Goal: Answer question/provide support

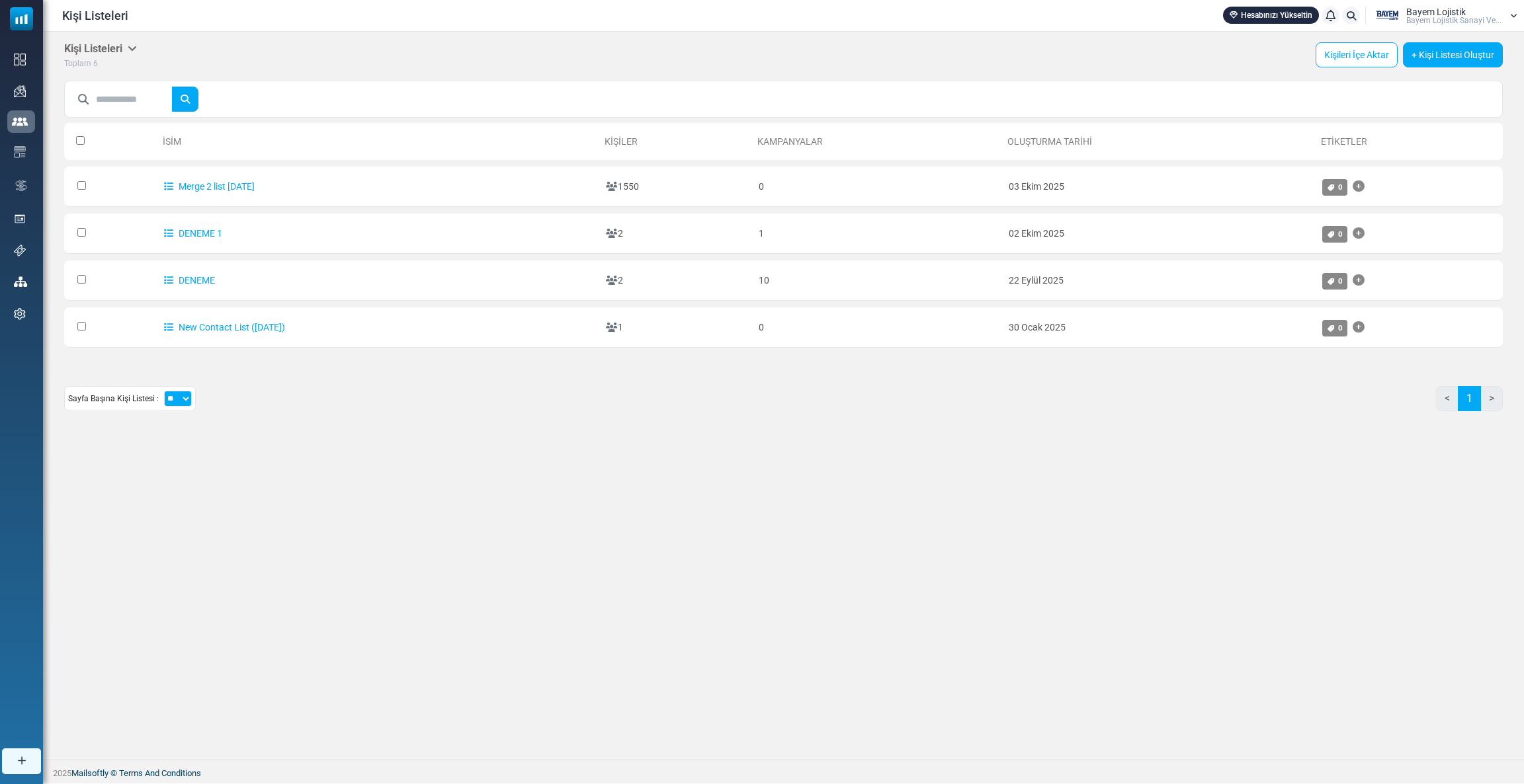
drag, startPoint x: 529, startPoint y: 424, endPoint x: 565, endPoint y: 426, distance: 36.1
click at [529, 424] on div "Kişi Listeleri Listelerim Firma Listeleri İçe Aktarma Geçmişi Dışa Aktarma Geçm…" at bounding box center [783, 231] width 1481 height 400
click at [355, 451] on div "Kişi Listeleri Listelerim Firma Listeleri İçe Aktarma Geçmişi Dışa Aktarma Geçm…" at bounding box center [783, 395] width 1481 height 728
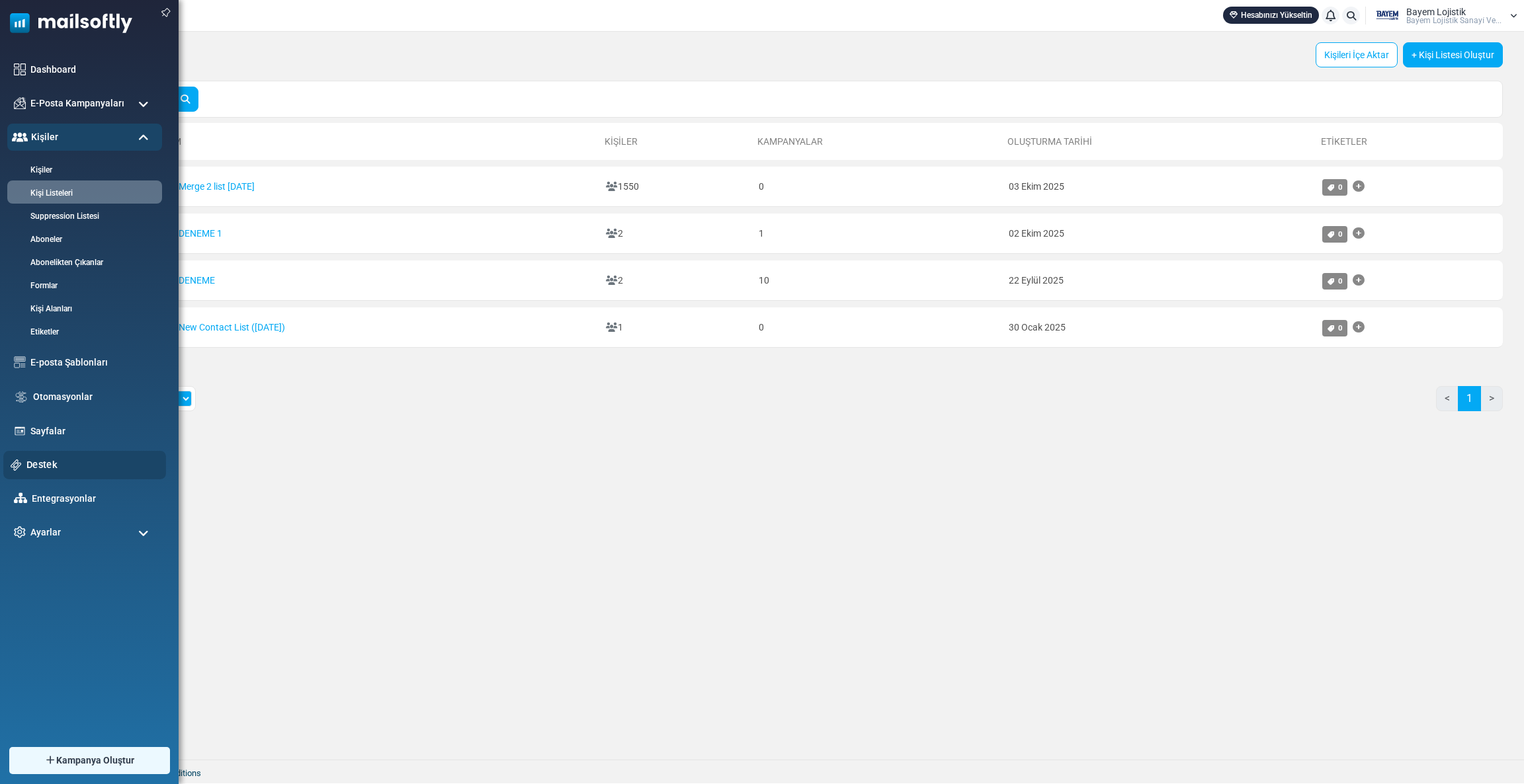
click at [49, 462] on link "Destek" at bounding box center [92, 464] width 132 height 14
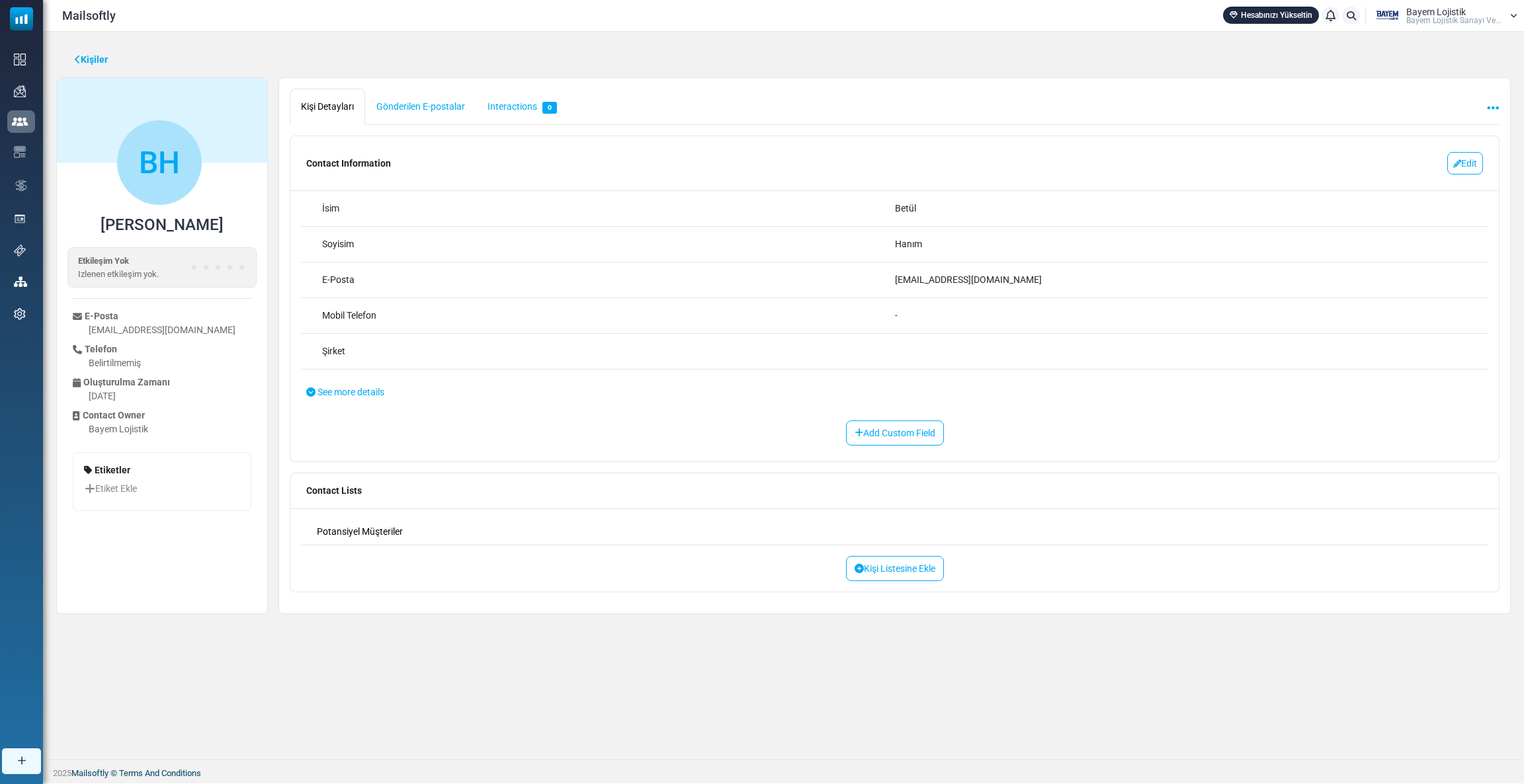
click at [1406, 10] on span "Bayem Lojistik" at bounding box center [1436, 12] width 60 height 9
click at [1417, 172] on link "Çıkış Yap" at bounding box center [1435, 170] width 117 height 24
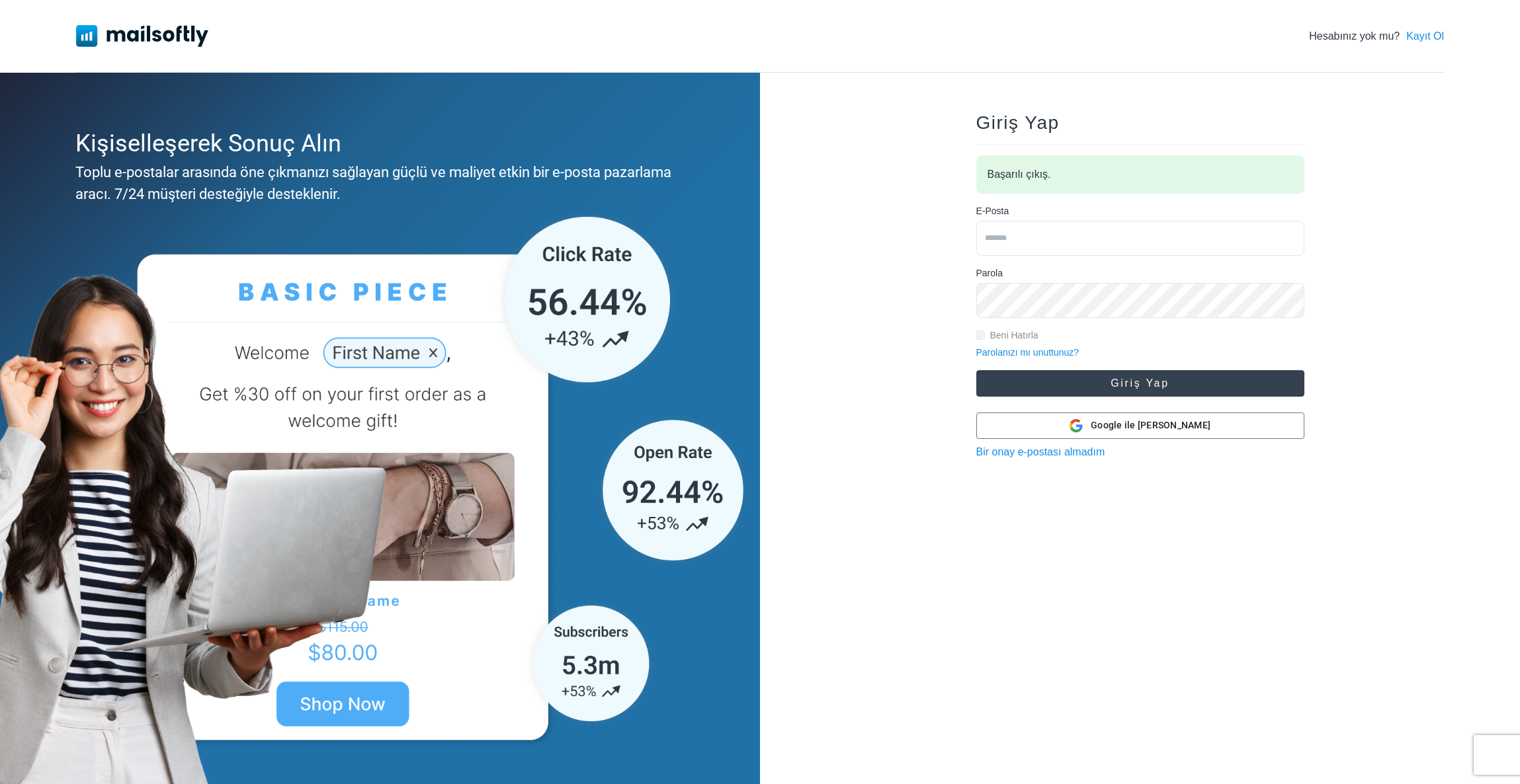
type input "**********"
click at [1092, 383] on button "Giriş Yap" at bounding box center [1140, 384] width 328 height 27
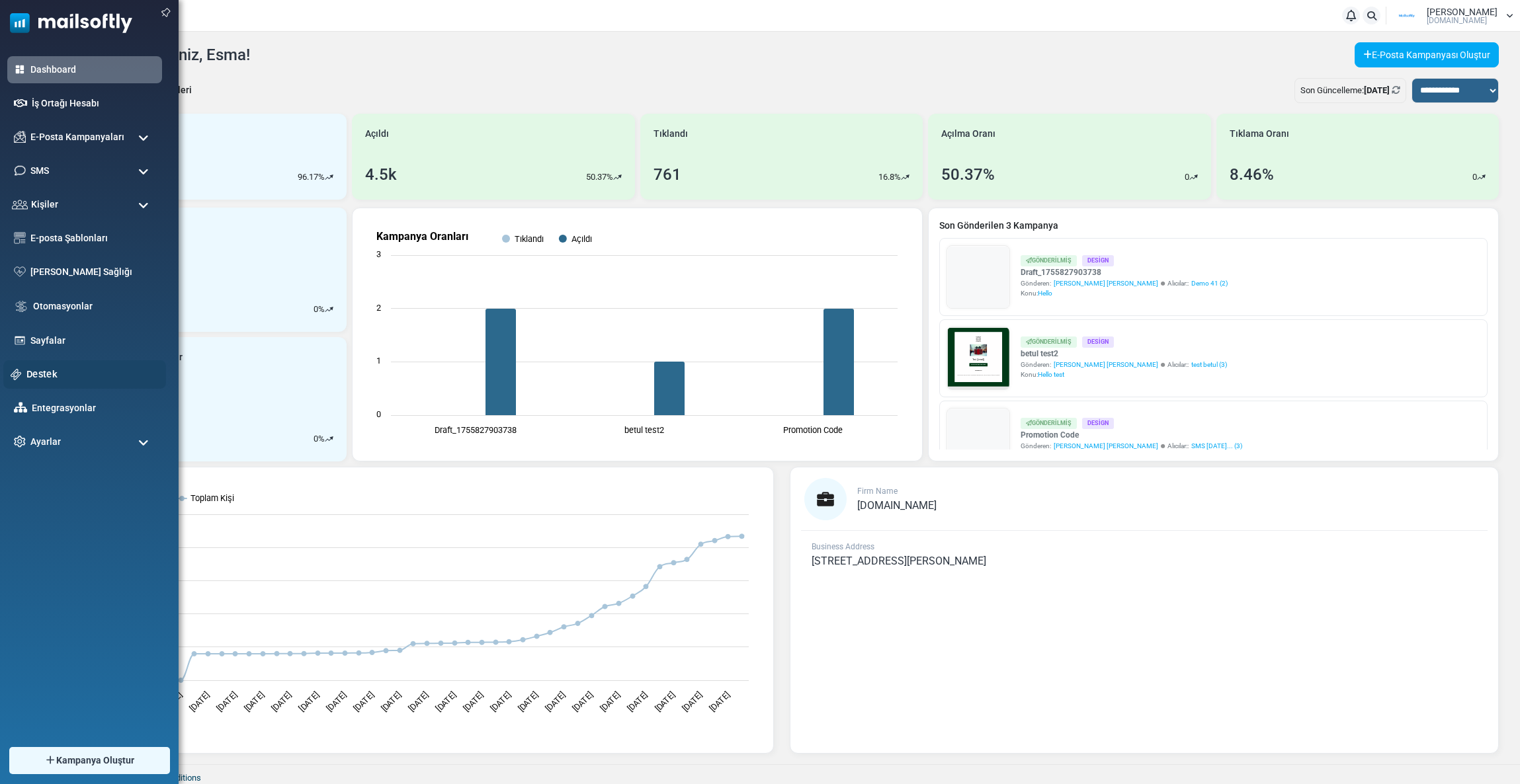
click at [40, 368] on link "Destek" at bounding box center [92, 374] width 132 height 14
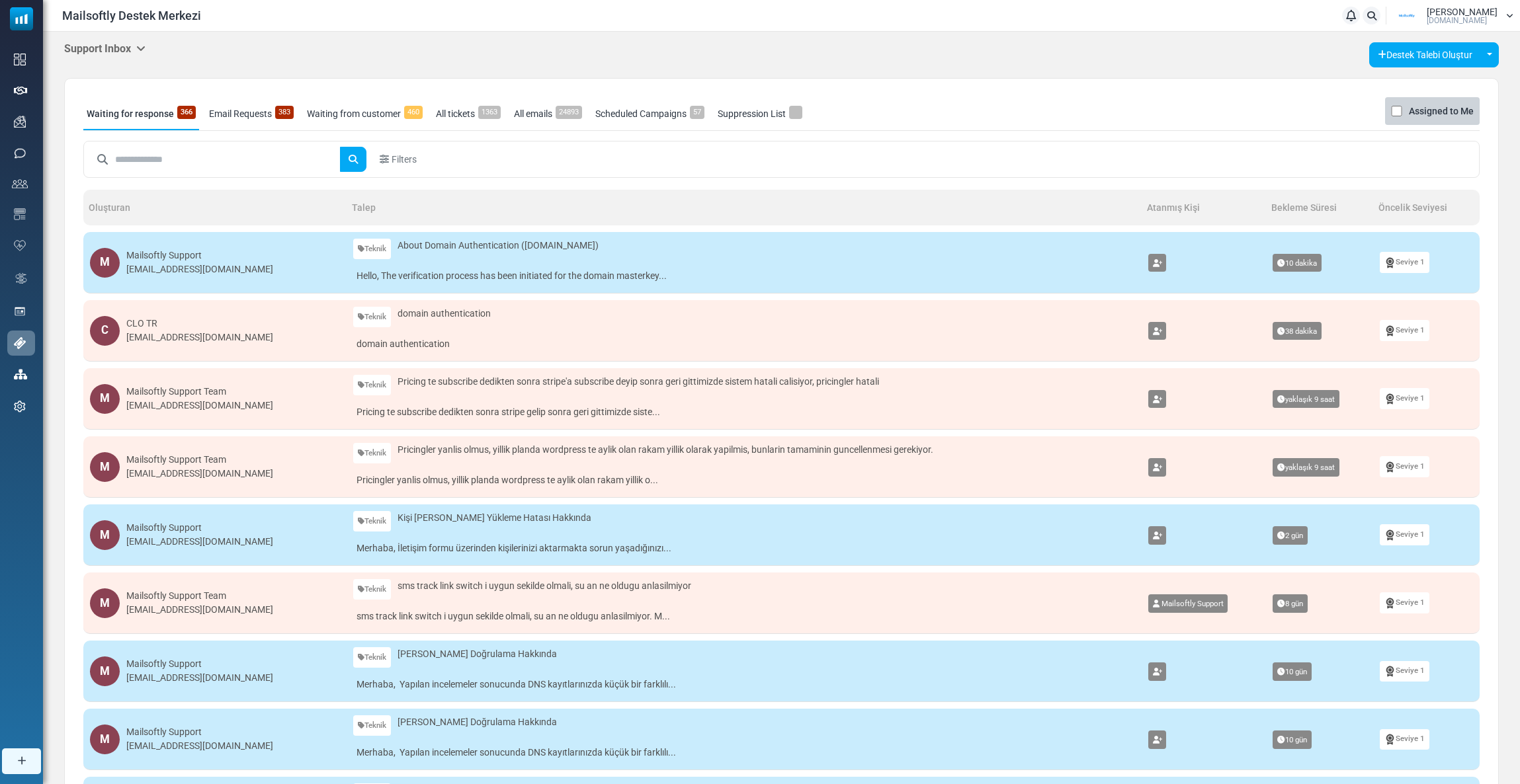
click at [105, 49] on h5 "Support Inbox" at bounding box center [105, 48] width 82 height 12
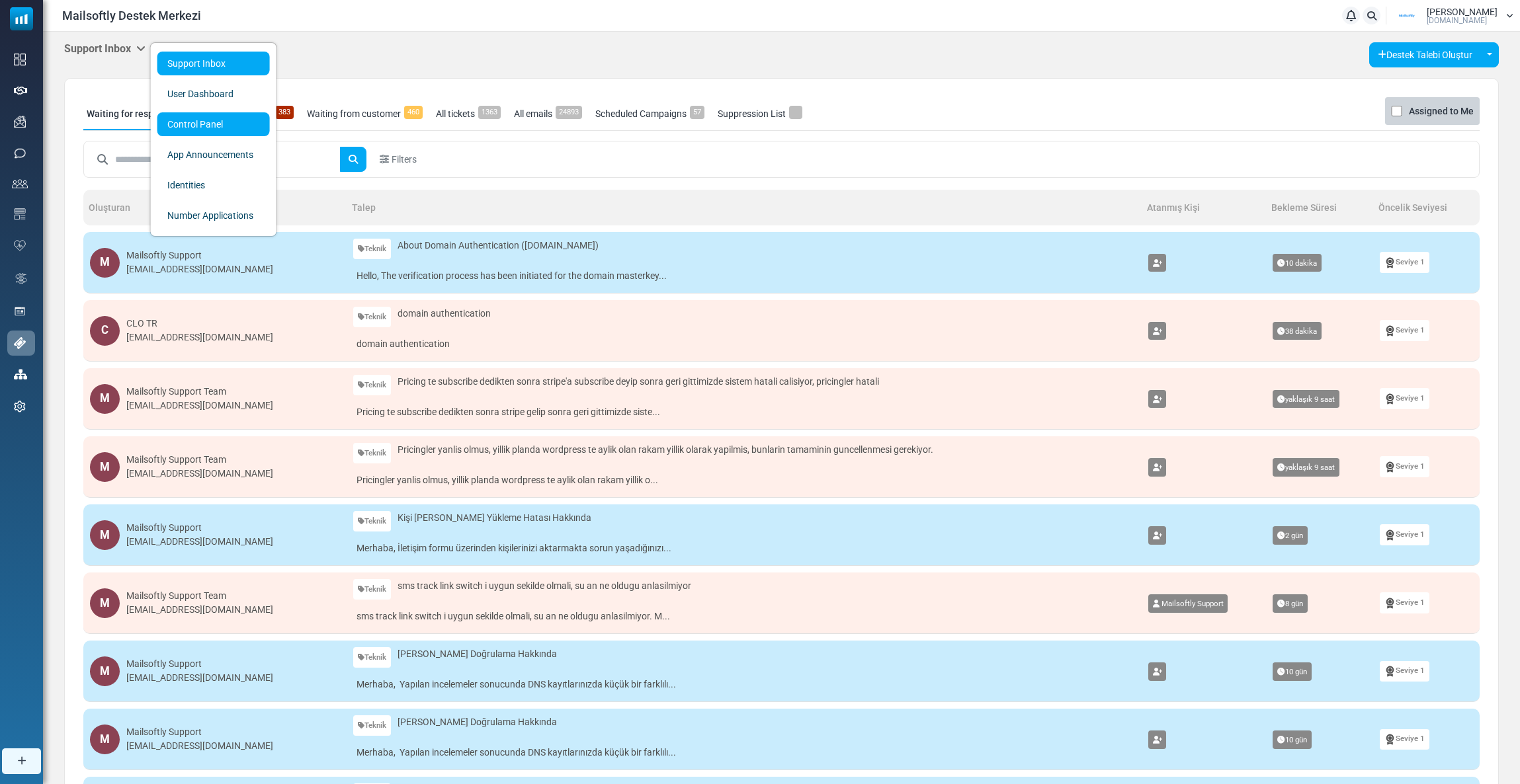
click at [183, 123] on link "Control Panel" at bounding box center [213, 124] width 112 height 24
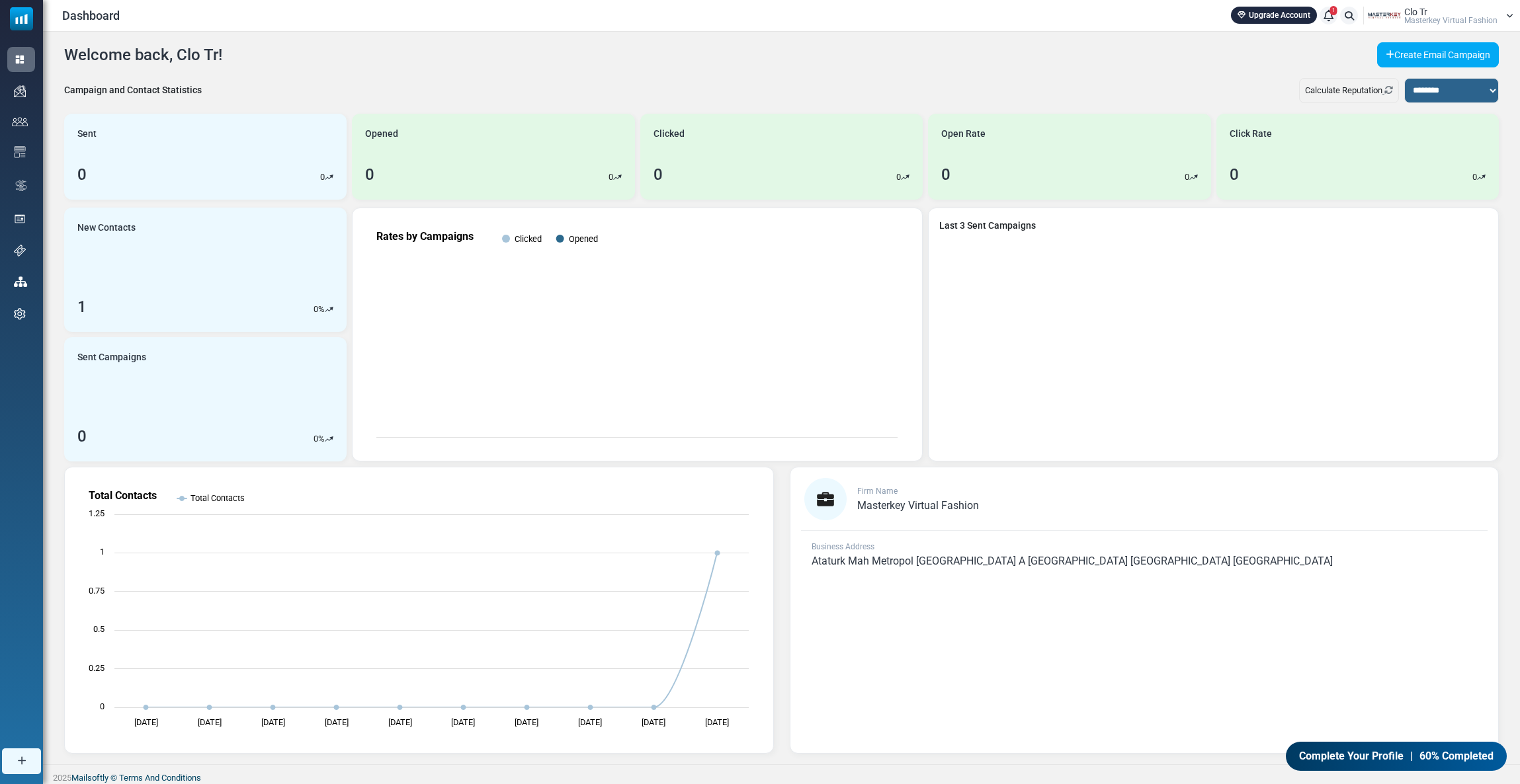
click at [1335, 9] on span "1" at bounding box center [1334, 10] width 7 height 9
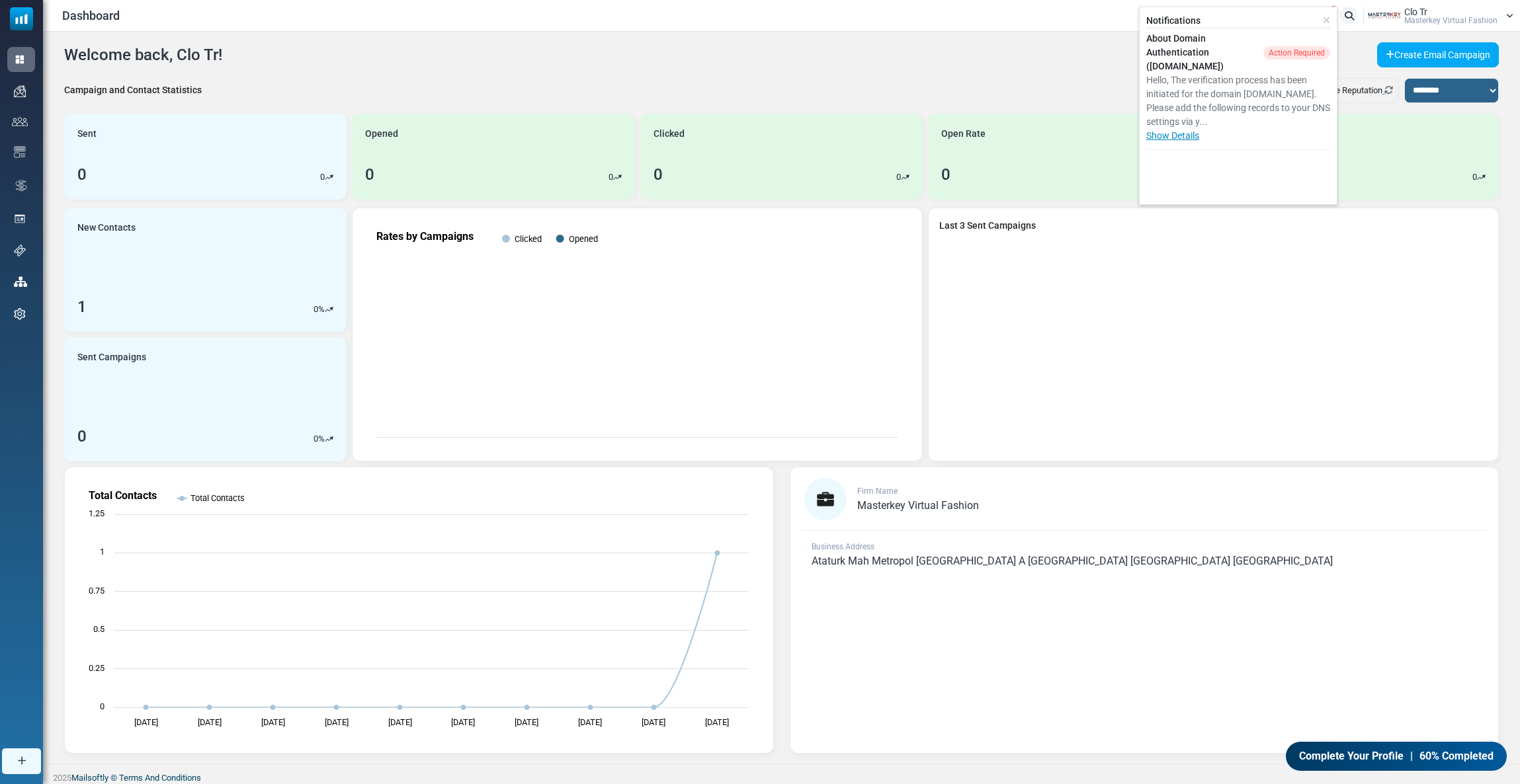
click at [1194, 136] on link "Show Details" at bounding box center [1173, 136] width 53 height 11
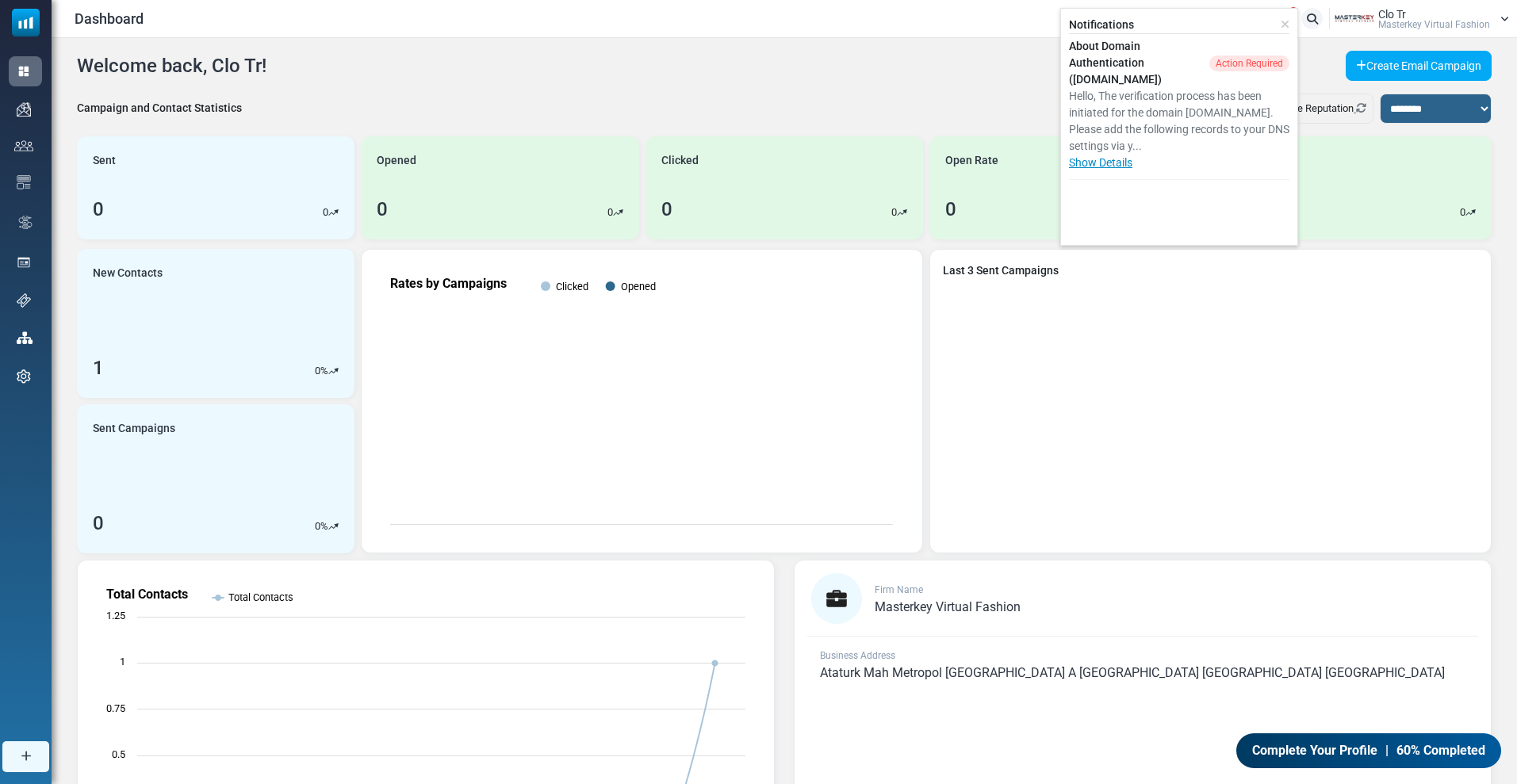
click at [1100, 168] on link "Show Details" at bounding box center [1101, 163] width 64 height 13
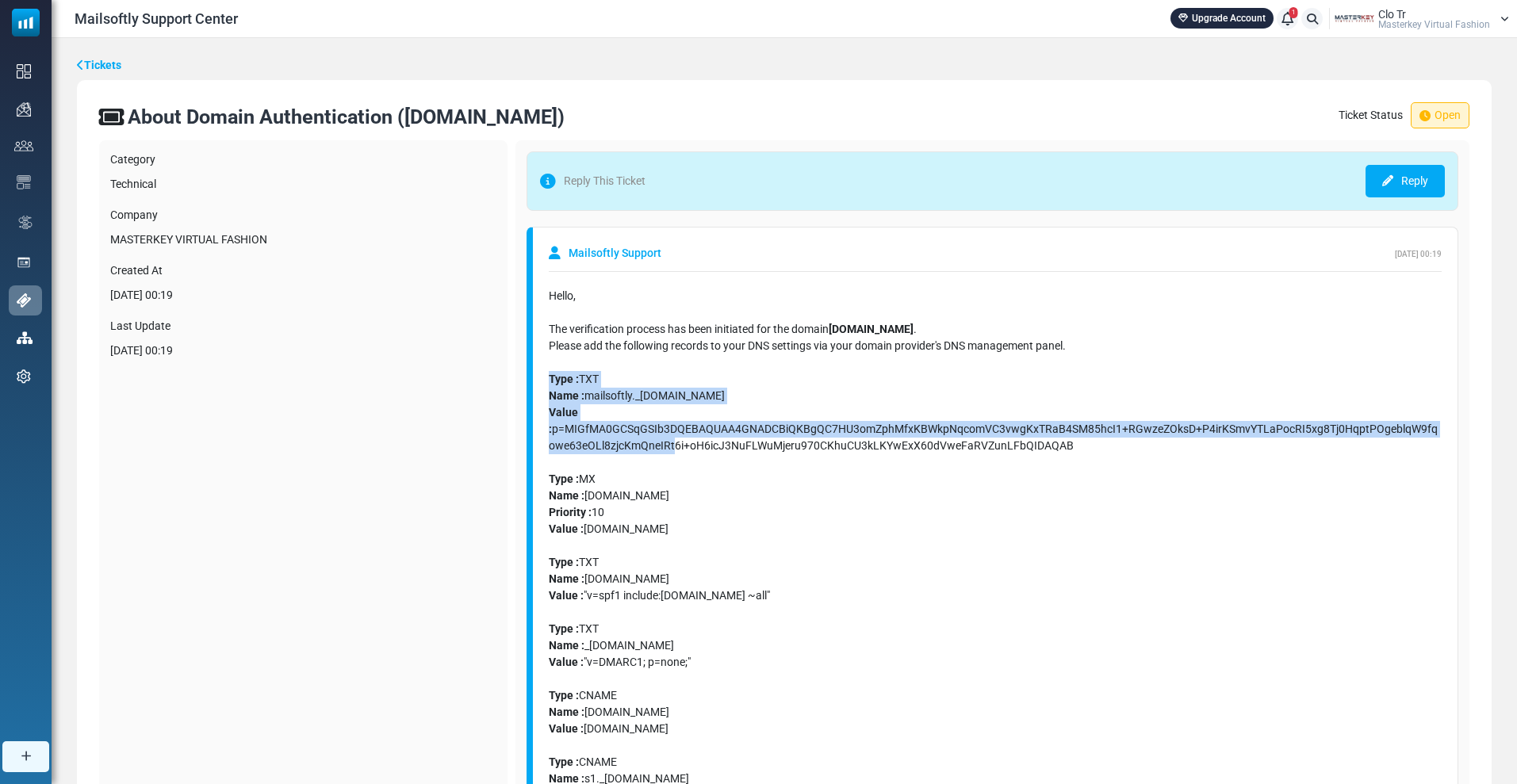
scroll to position [99, 0]
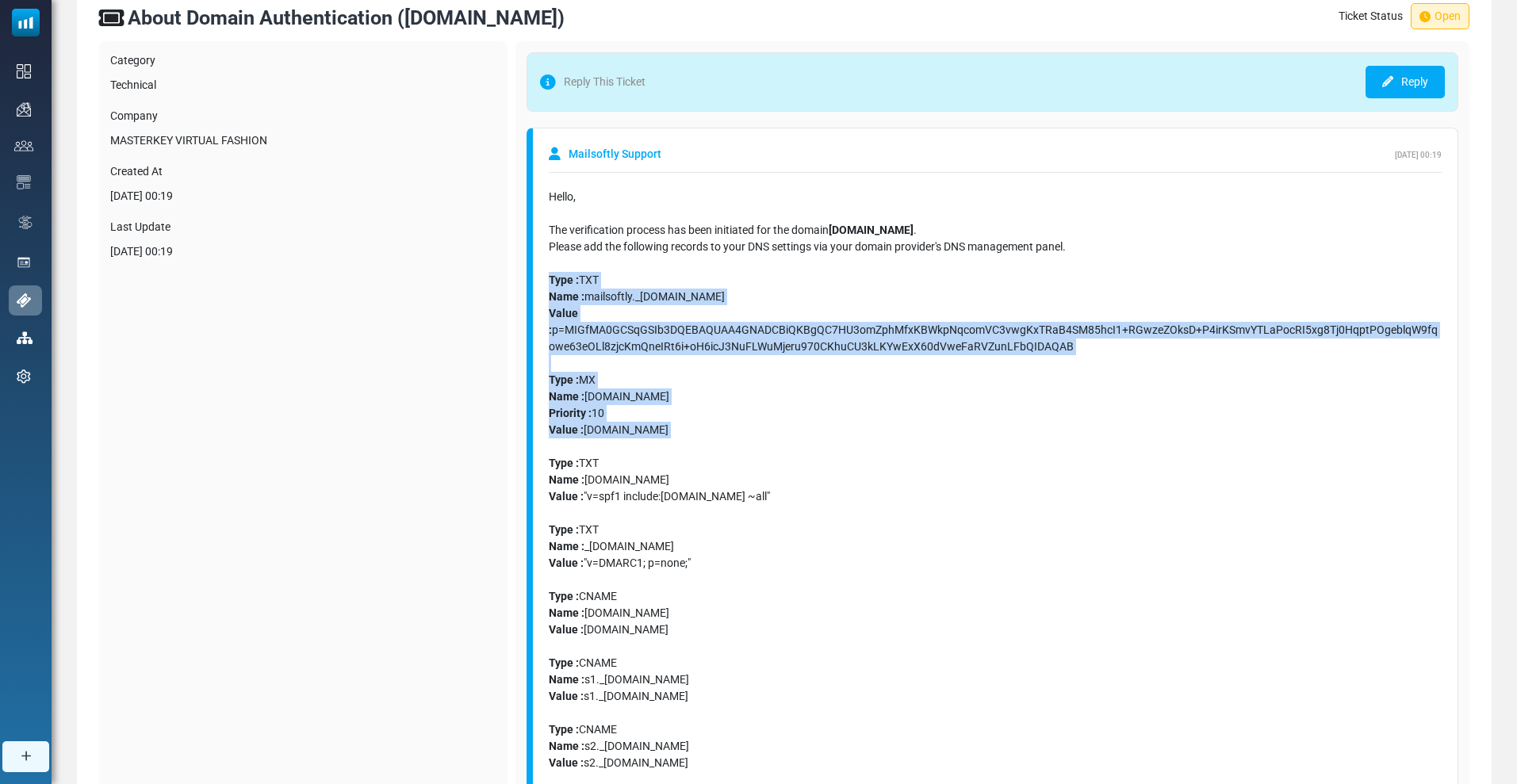
drag, startPoint x: 550, startPoint y: 376, endPoint x: 670, endPoint y: 446, distance: 138.9
click at [670, 446] on div "Hello, The verification process has been initiated for the domain [DOMAIN_NAME]…" at bounding box center [995, 546] width 893 height 715
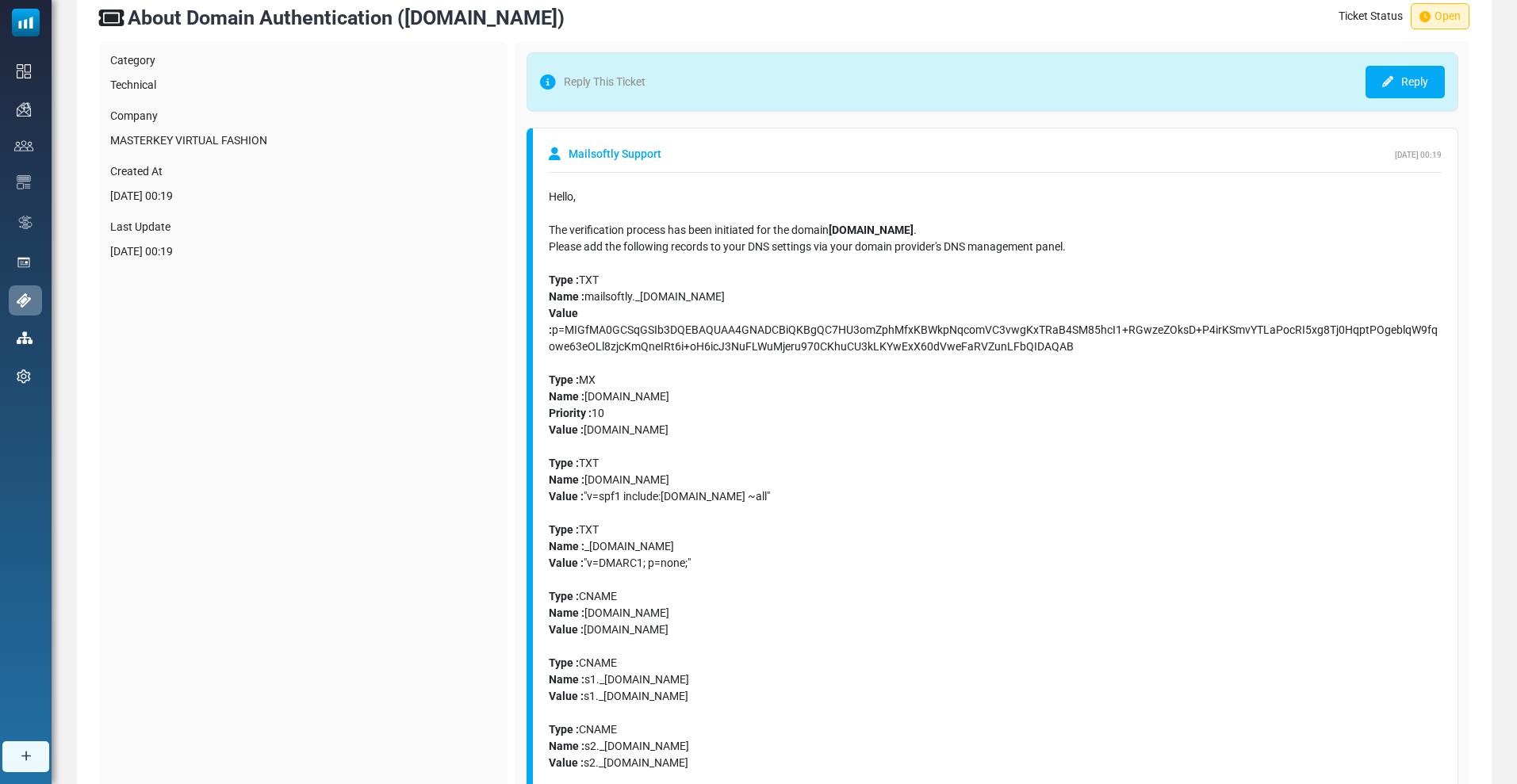
click at [680, 245] on div "Hello, The verification process has been initiated for the domain [DOMAIN_NAME]…" at bounding box center [995, 229] width 893 height 83
drag, startPoint x: 552, startPoint y: 194, endPoint x: 1099, endPoint y: 246, distance: 549.5
click at [1099, 246] on div "Hello, The verification process has been initiated for the domain [DOMAIN_NAME]…" at bounding box center [995, 229] width 893 height 83
copy div "Hello, The verification process has been initiated for the domain [DOMAIN_NAME]…"
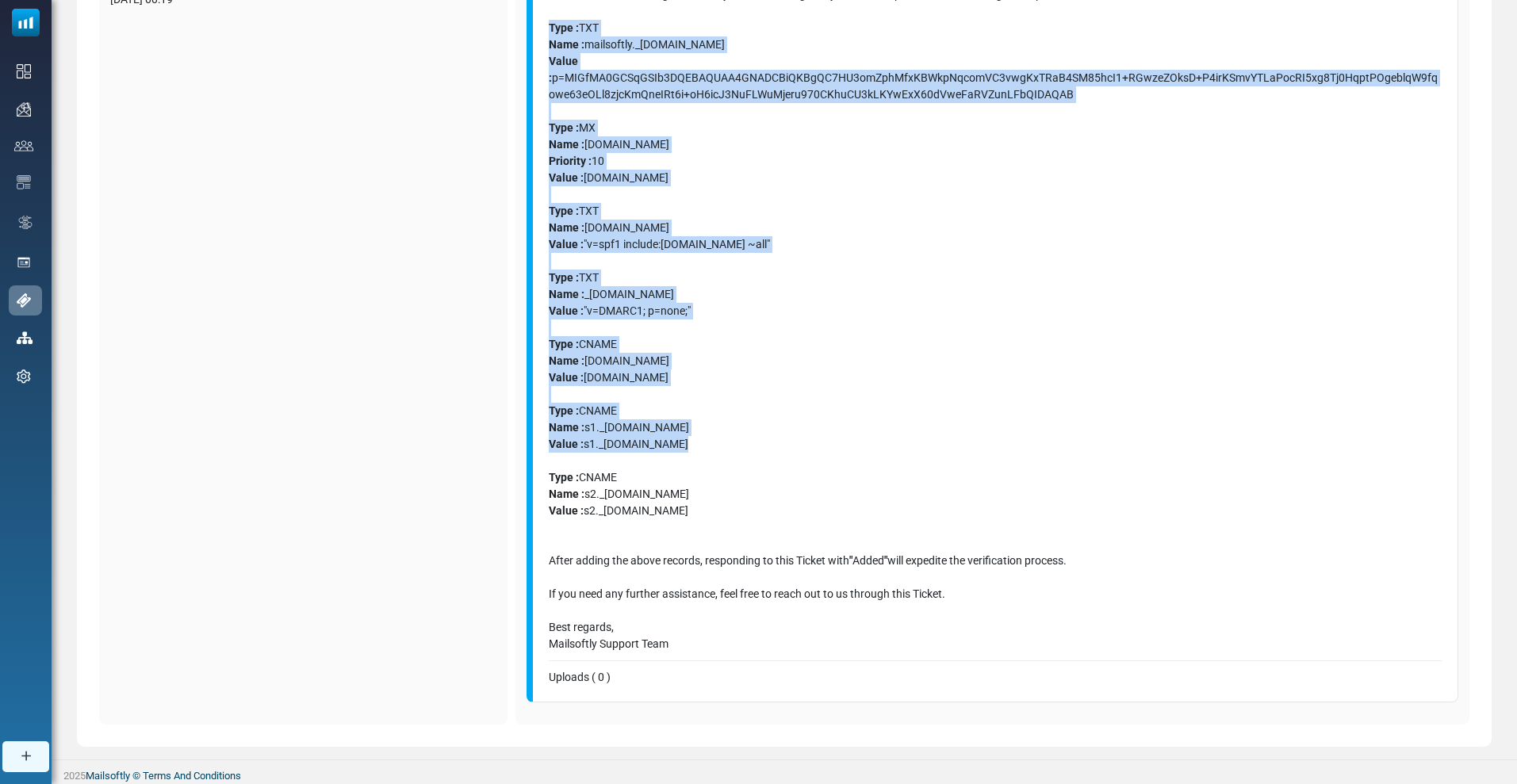
scroll to position [354, 0]
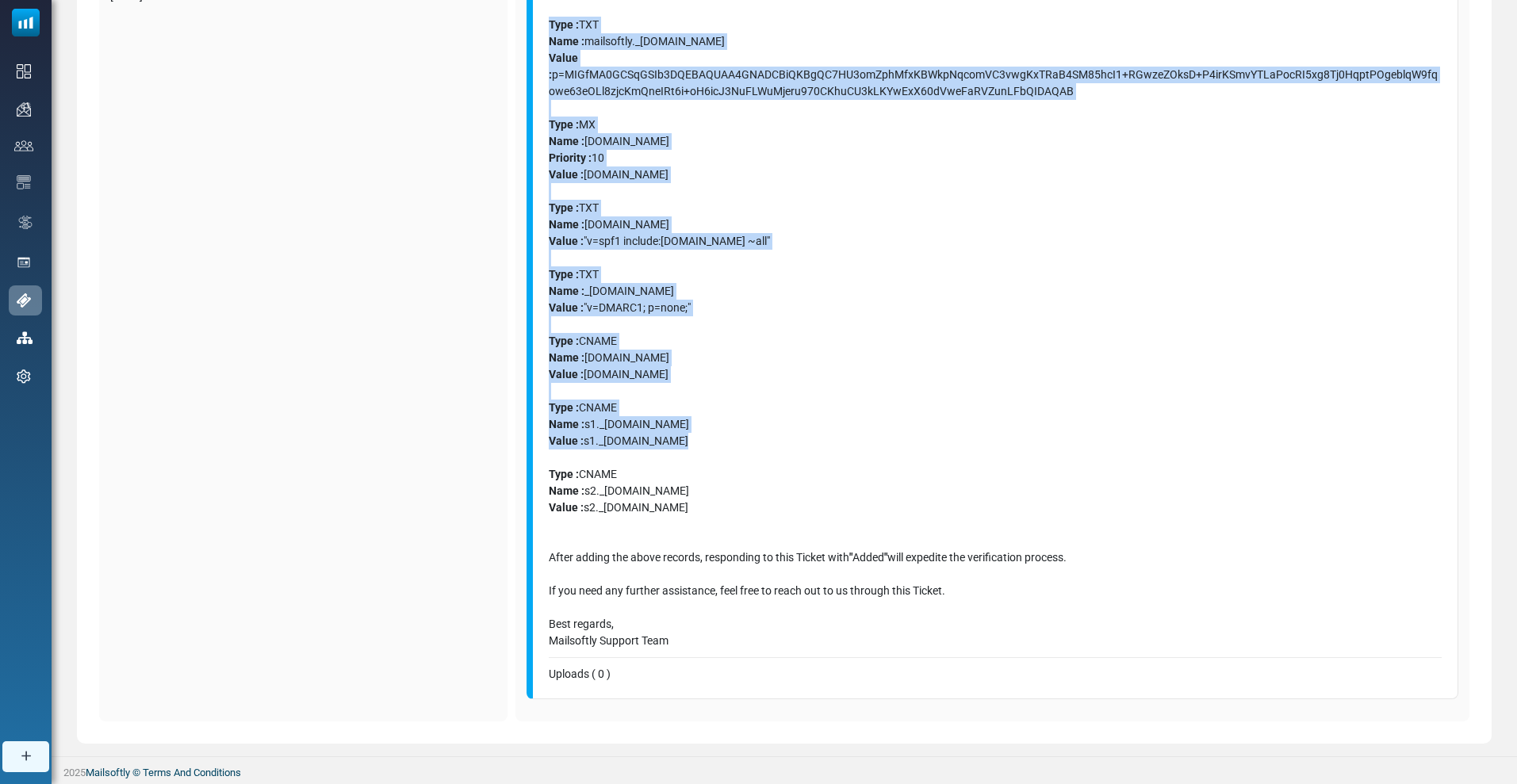
drag, startPoint x: 550, startPoint y: 374, endPoint x: 832, endPoint y: 511, distance: 313.5
click at [832, 511] on div "Hello, The verification process has been initiated for the domain masterkey.com…" at bounding box center [995, 290] width 893 height 715
copy div "Type : TXT Name : mailsoftly._domainkey.masterkey.com.tr Value : p=MIGfMA0GCSqG…"
drag, startPoint x: 550, startPoint y: 558, endPoint x: 691, endPoint y: 635, distance: 160.7
click at [691, 635] on div "After adding the above records, responding to this Ticket with " Added " will e…" at bounding box center [995, 582] width 893 height 133
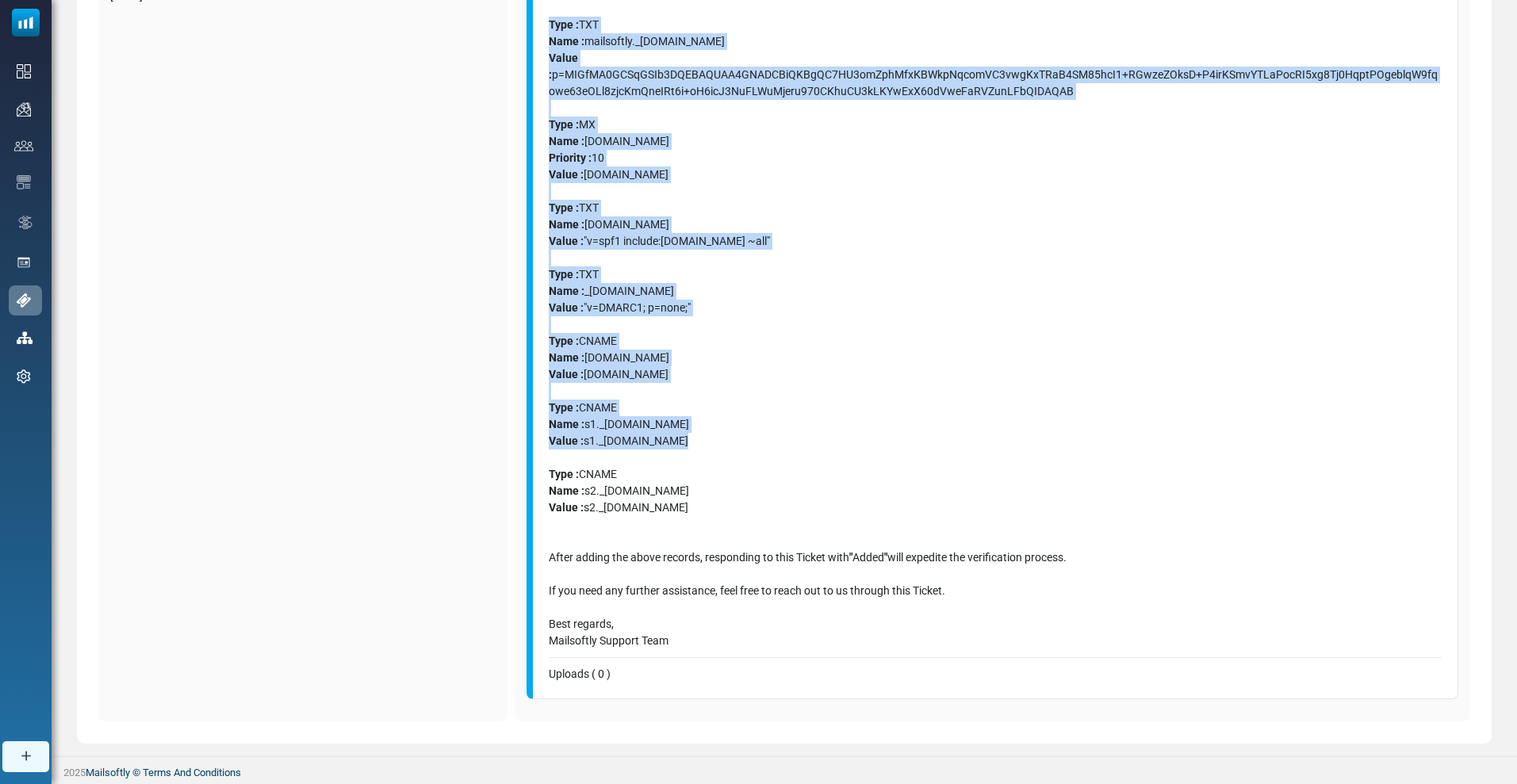
copy div "After adding the above records, responding to this Ticket with " Added " will e…"
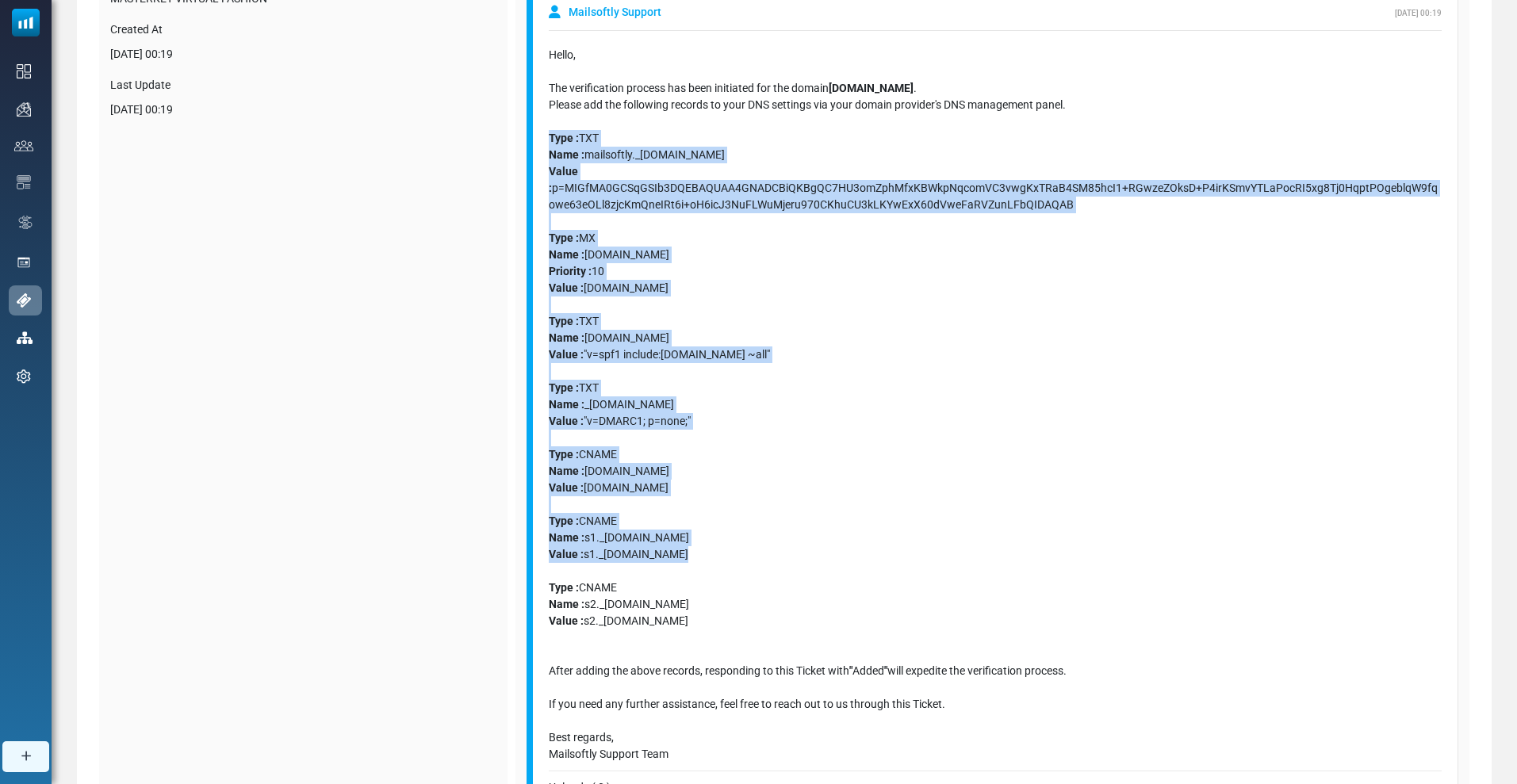
scroll to position [0, 0]
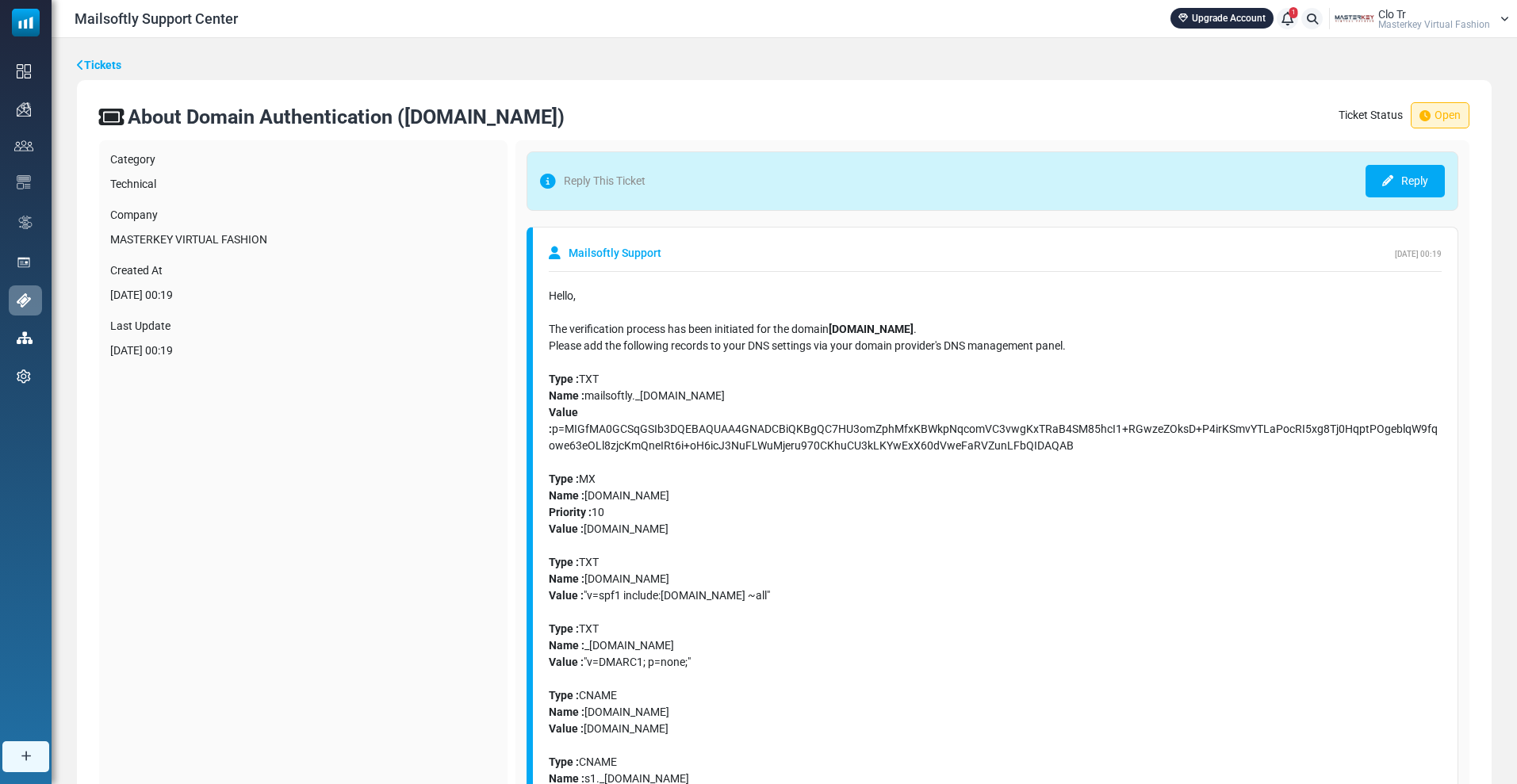
click at [1408, 23] on span "Masterkey Virtual Fashion" at bounding box center [1434, 25] width 112 height 10
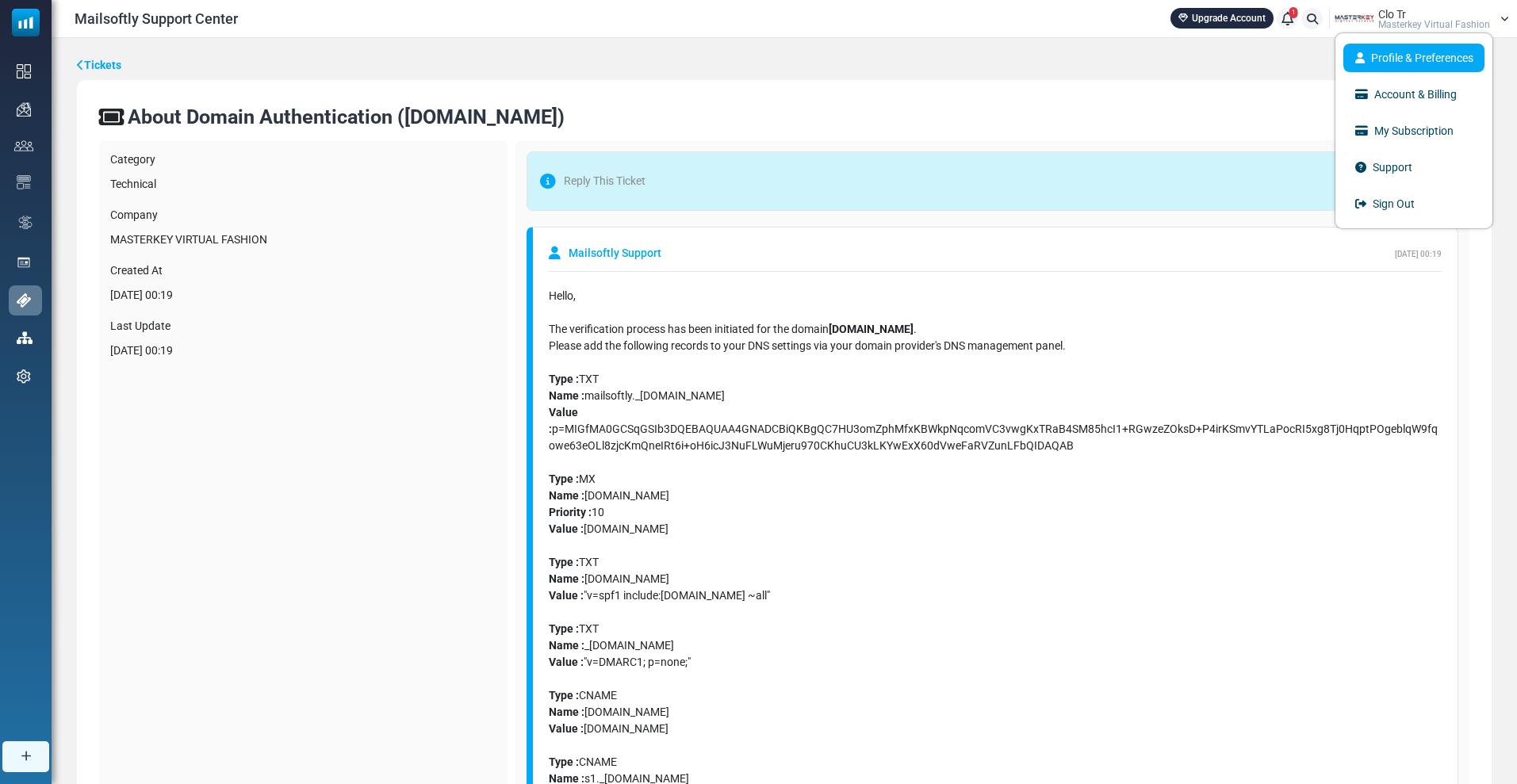
click at [1406, 48] on link "Profile & Preferences" at bounding box center [1413, 58] width 141 height 29
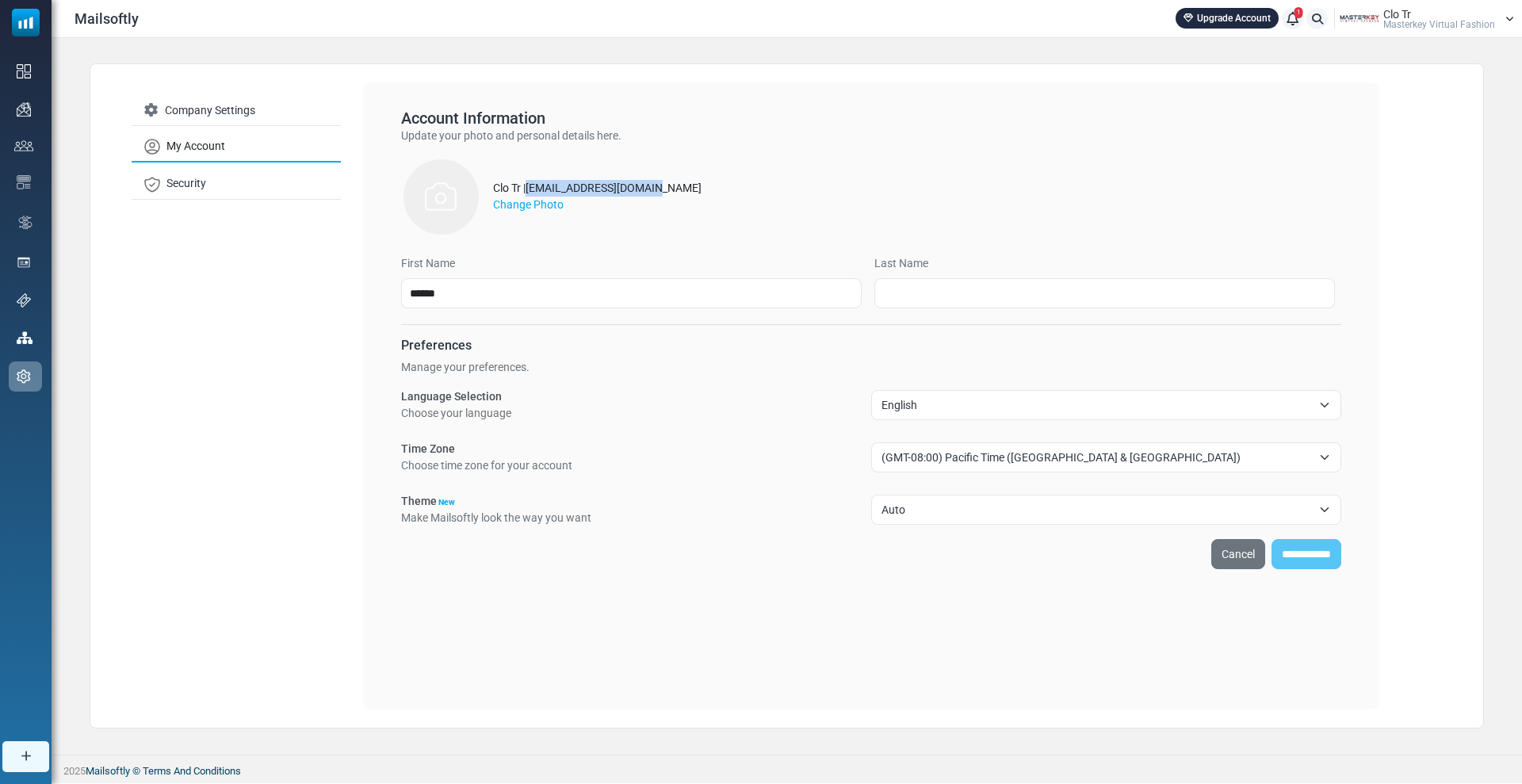
drag, startPoint x: 655, startPoint y: 187, endPoint x: 533, endPoint y: 181, distance: 122.1
click at [533, 181] on div "Clo Tr | [EMAIL_ADDRESS][DOMAIN_NAME] Change Photo" at bounding box center [871, 199] width 940 height 86
copy div "[EMAIL_ADDRESS][DOMAIN_NAME]"
